Goal: Task Accomplishment & Management: Manage account settings

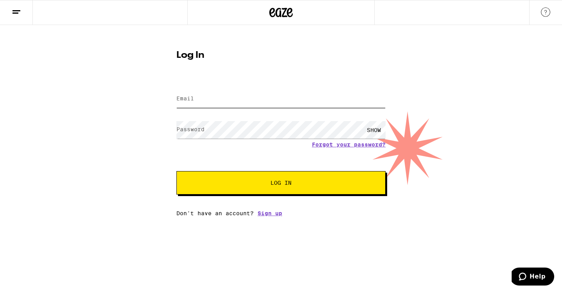
click at [194, 96] on input "Email" at bounding box center [281, 99] width 209 height 18
type input "[EMAIL_ADDRESS][DOMAIN_NAME]"
click at [193, 129] on label "Password" at bounding box center [191, 129] width 28 height 6
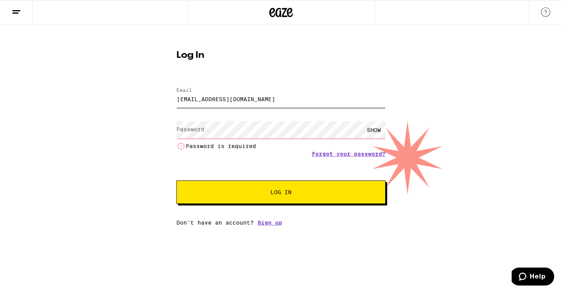
click at [285, 98] on input "[EMAIL_ADDRESS][DOMAIN_NAME]" at bounding box center [281, 99] width 209 height 18
click at [121, 124] on div "Log In Email Email [EMAIL_ADDRESS][DOMAIN_NAME] Password Password SHOW Password…" at bounding box center [281, 125] width 562 height 201
drag, startPoint x: 190, startPoint y: 143, endPoint x: 346, endPoint y: 32, distance: 191.5
click at [326, 55] on div "Log In Email Email [EMAIL_ADDRESS][DOMAIN_NAME] Password Password SHOW Password…" at bounding box center [281, 135] width 225 height 181
